Goal: Information Seeking & Learning: Learn about a topic

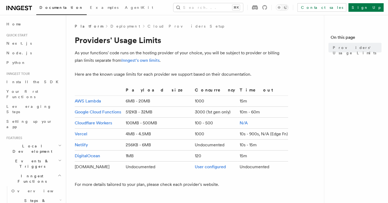
scroll to position [255, 0]
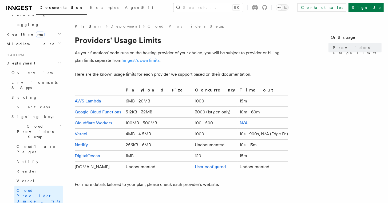
click at [135, 59] on link "Inngest's own limits" at bounding box center [140, 60] width 38 height 5
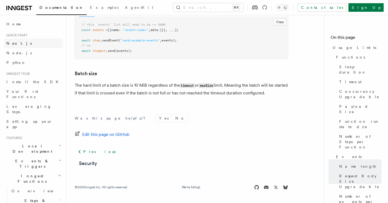
click at [20, 45] on link "Next.js" at bounding box center [33, 43] width 58 height 10
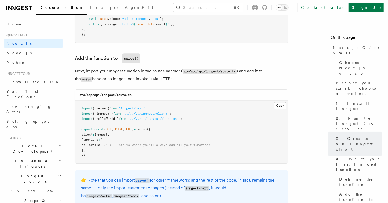
scroll to position [1075, 0]
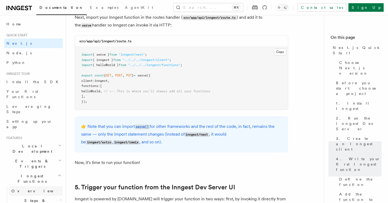
click at [20, 188] on span "Overview" at bounding box center [38, 190] width 55 height 4
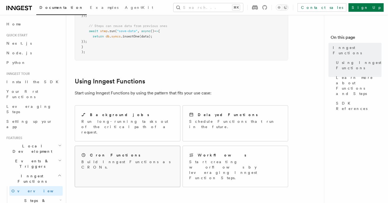
scroll to position [250, 0]
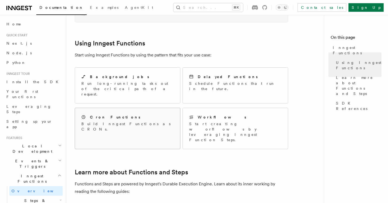
click at [113, 114] on h2 "Cron Functions" at bounding box center [115, 116] width 50 height 5
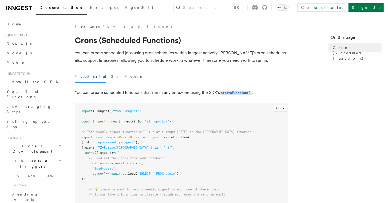
click at [24, 6] on icon at bounding box center [19, 8] width 26 height 6
